Goal: Task Accomplishment & Management: Complete application form

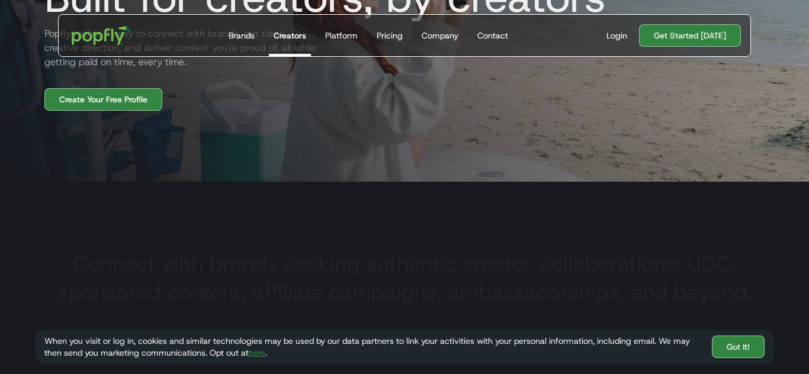
scroll to position [108, 0]
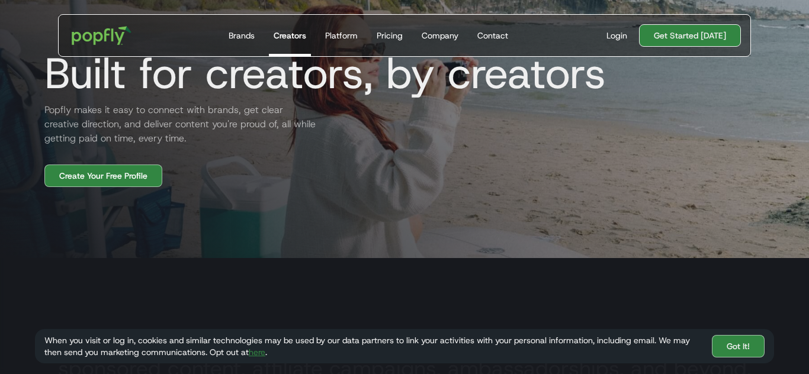
click at [670, 38] on link "Get Started [DATE]" at bounding box center [690, 35] width 102 height 22
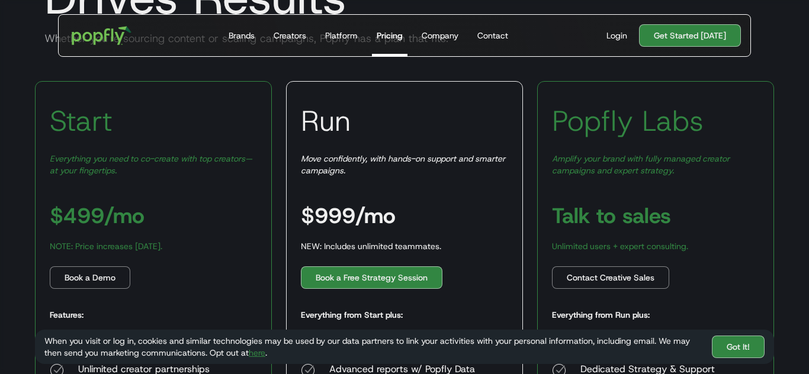
scroll to position [130, 0]
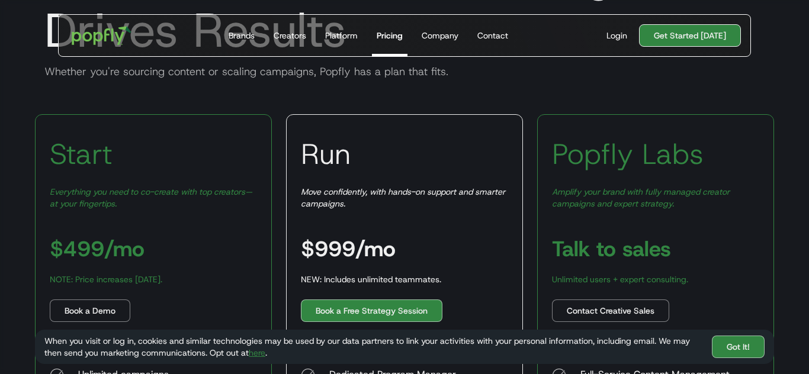
click at [680, 39] on link "Get Started [DATE]" at bounding box center [690, 35] width 102 height 22
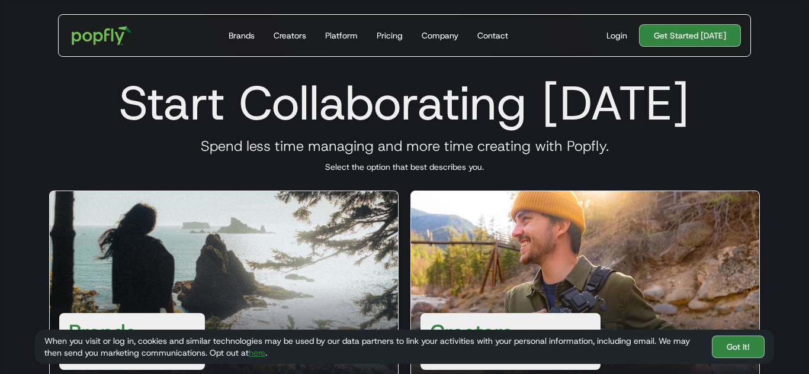
scroll to position [157, 0]
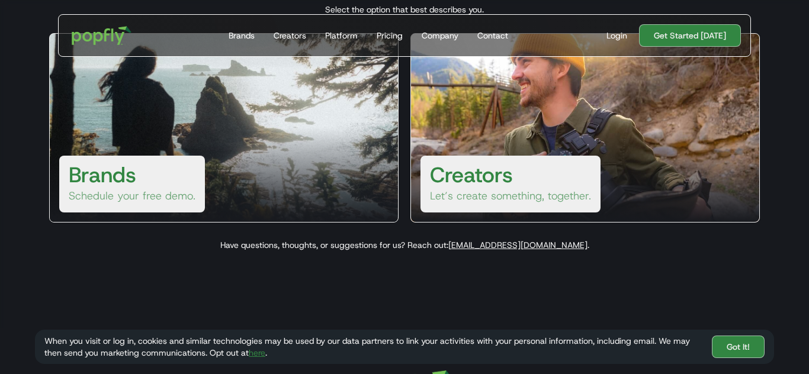
click at [500, 192] on p "Let’s create something, together." at bounding box center [510, 196] width 161 height 14
